Goal: Navigation & Orientation: Find specific page/section

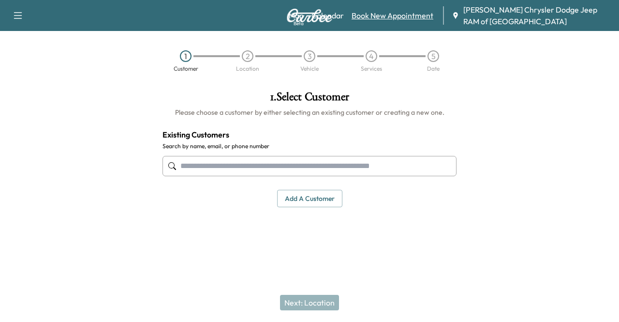
click at [407, 13] on link "Book New Appointment" at bounding box center [393, 16] width 82 height 12
click at [325, 15] on link "Calendar" at bounding box center [328, 16] width 32 height 12
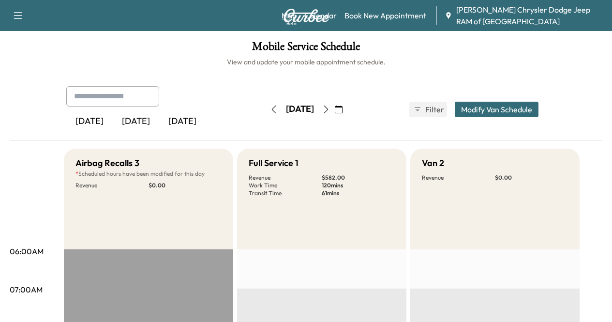
click at [291, 19] on link "Map Beta" at bounding box center [289, 16] width 15 height 12
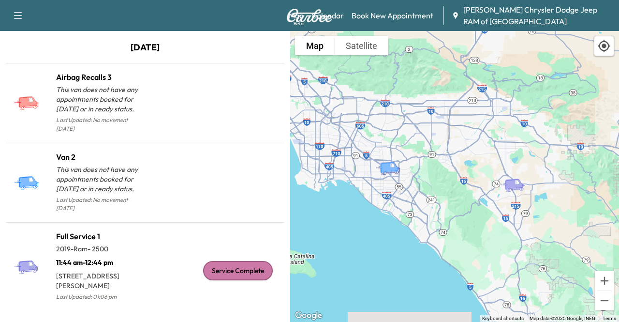
click at [515, 191] on icon "Full Service 1" at bounding box center [517, 184] width 34 height 17
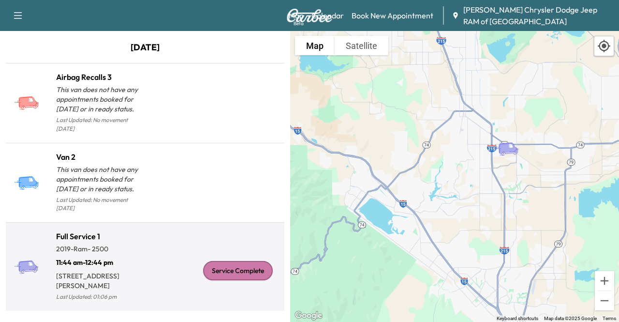
click at [129, 290] on p "Last Updated: 01:06 pm" at bounding box center [100, 296] width 89 height 13
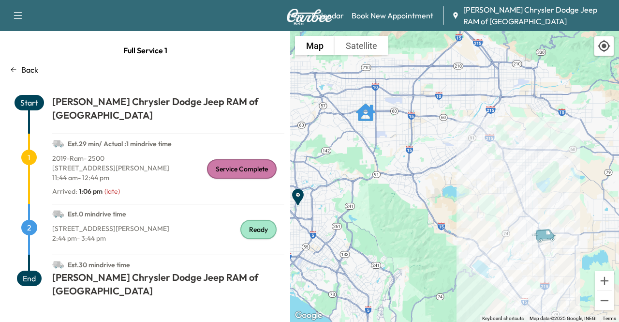
click at [14, 67] on icon at bounding box center [14, 70] width 8 height 8
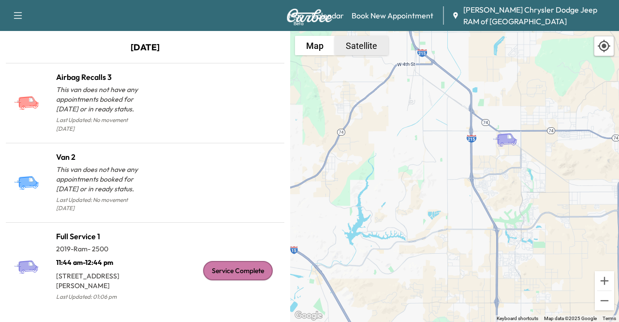
click at [361, 47] on button "Satellite" at bounding box center [362, 45] width 54 height 19
click at [368, 60] on label "Labels" at bounding box center [372, 65] width 26 height 10
click at [318, 49] on button "Map" at bounding box center [315, 45] width 40 height 19
click at [320, 67] on label "Terrain" at bounding box center [321, 65] width 27 height 10
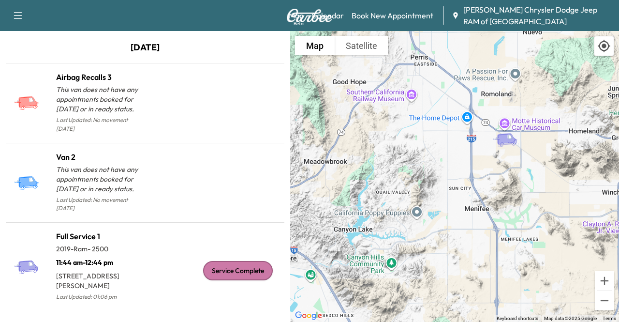
click at [489, 187] on div "To activate drag with keyboard, press Alt + Enter. Once in keyboard drag state,…" at bounding box center [454, 176] width 329 height 291
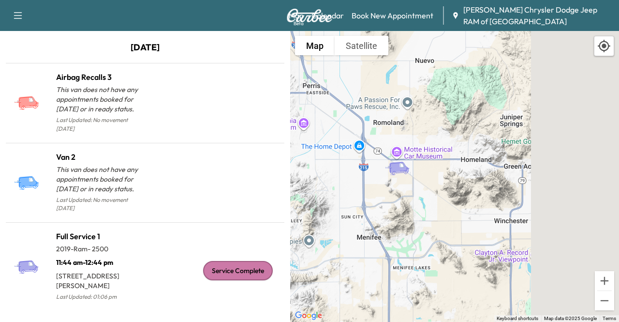
drag, startPoint x: 505, startPoint y: 172, endPoint x: 395, endPoint y: 201, distance: 113.6
click at [395, 201] on div "To activate drag with keyboard, press Alt + Enter. Once in keyboard drag state,…" at bounding box center [454, 176] width 329 height 291
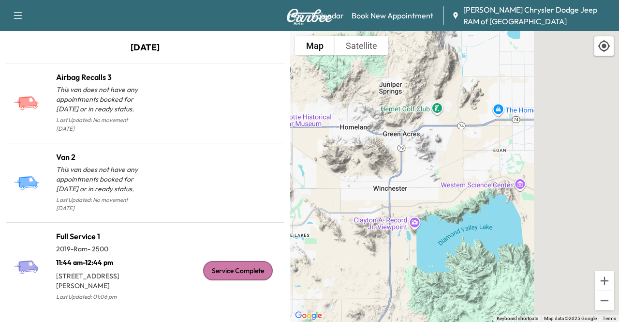
drag, startPoint x: 475, startPoint y: 184, endPoint x: 345, endPoint y: 148, distance: 134.6
click at [345, 148] on div "To activate drag with keyboard, press Alt + Enter. Once in keyboard drag state,…" at bounding box center [454, 176] width 329 height 291
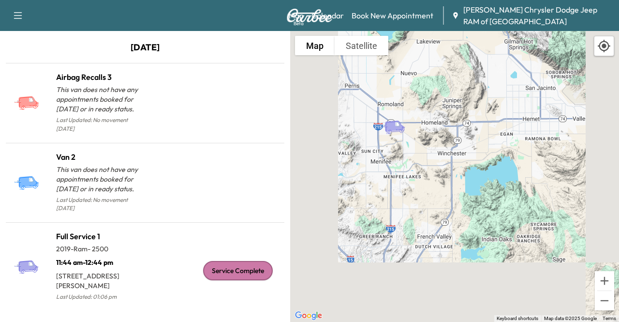
drag, startPoint x: 490, startPoint y: 237, endPoint x: 476, endPoint y: 157, distance: 80.4
click at [476, 157] on div "To activate drag with keyboard, press Alt + Enter. Once in keyboard drag state,…" at bounding box center [454, 176] width 329 height 291
